Goal: Navigation & Orientation: Find specific page/section

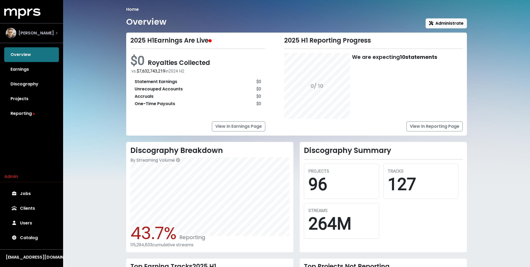
click at [43, 32] on span "[PERSON_NAME]" at bounding box center [35, 33] width 35 height 6
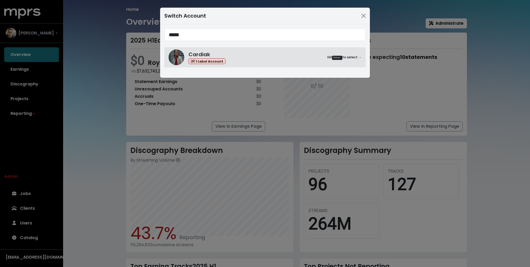
type input "*****"
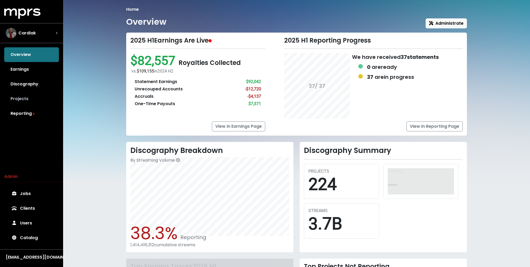
click at [30, 101] on link "Projects" at bounding box center [31, 98] width 55 height 15
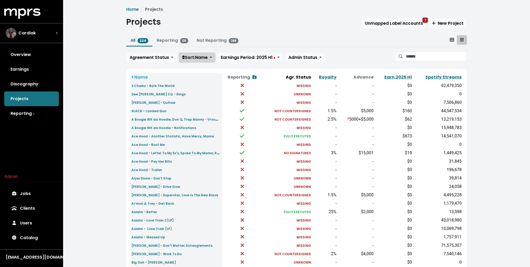
click at [205, 60] on button "Sort: Name" at bounding box center [197, 58] width 37 height 10
click at [204, 102] on link "Release Year" at bounding box center [201, 103] width 44 height 8
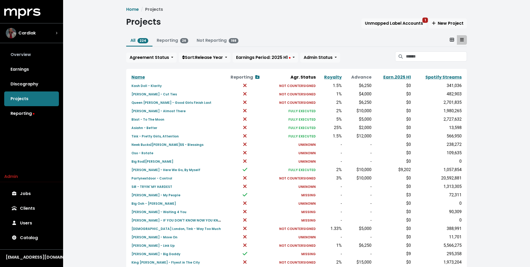
click at [35, 55] on link "Overview" at bounding box center [31, 54] width 55 height 15
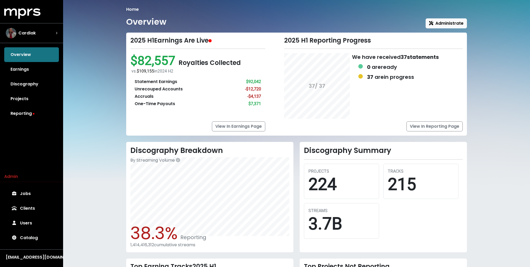
click at [119, 74] on div "Home Overview Administrate 2025 H1 Earnings Are Live $82,557 Royalties Collecte…" at bounding box center [296, 181] width 467 height 363
